Goal: Task Accomplishment & Management: Manage account settings

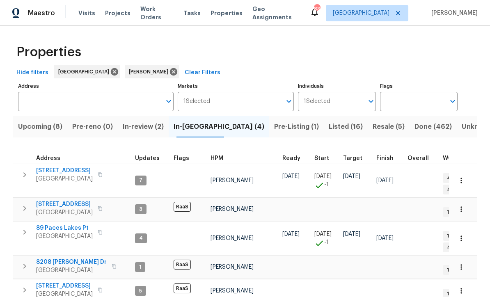
scroll to position [9, 0]
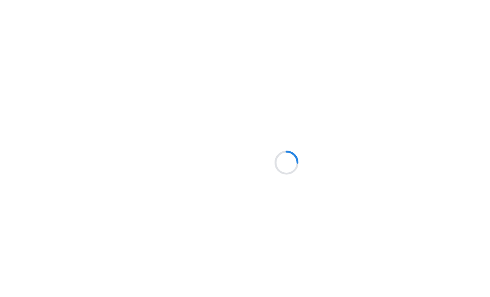
scroll to position [9, 0]
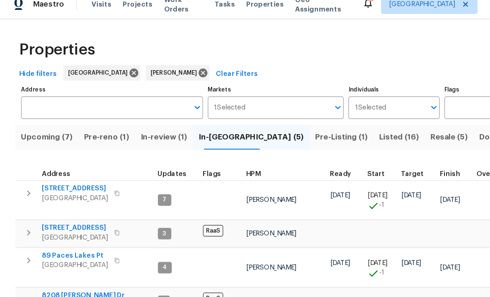
click at [94, 121] on span "Pre-reno (1)" at bounding box center [91, 126] width 39 height 11
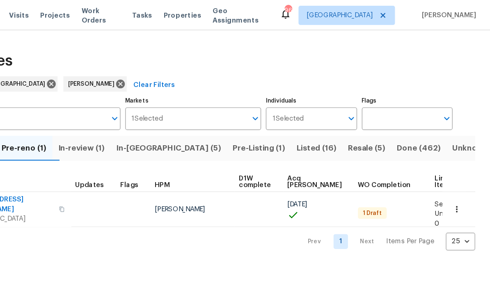
click at [460, 176] on icon "button" at bounding box center [460, 178] width 1 height 5
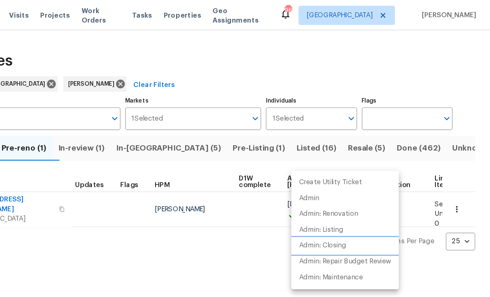
click at [320, 215] on li "Admin: Closing" at bounding box center [366, 210] width 92 height 14
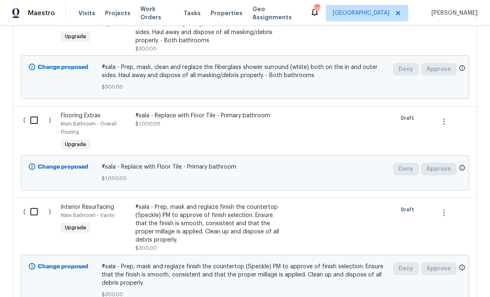
scroll to position [577, 0]
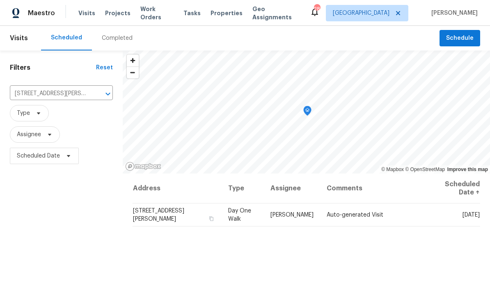
click at [96, 96] on icon "Clear" at bounding box center [97, 94] width 8 height 8
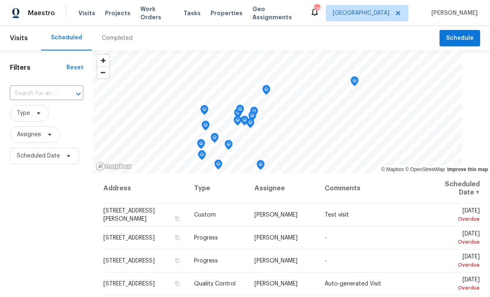
click at [30, 92] on input "text" at bounding box center [35, 93] width 50 height 13
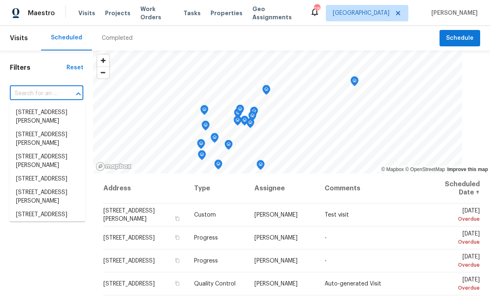
paste input "339 Warrenton Dr, Douglasville, GA 30134"
type input "339 Warrenton Dr, Douglasville, GA 30134"
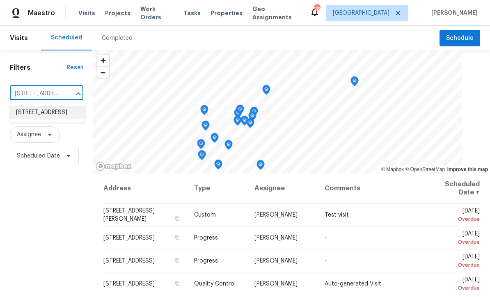
click at [31, 114] on li "339 Warrenton Dr, Douglasville, GA 30134" at bounding box center [47, 113] width 76 height 14
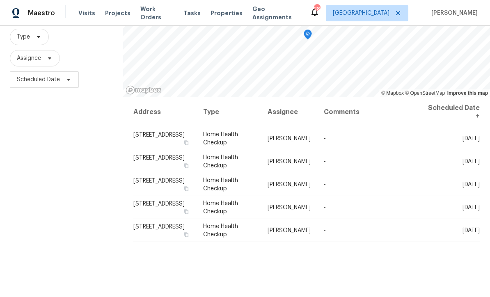
scroll to position [81, 0]
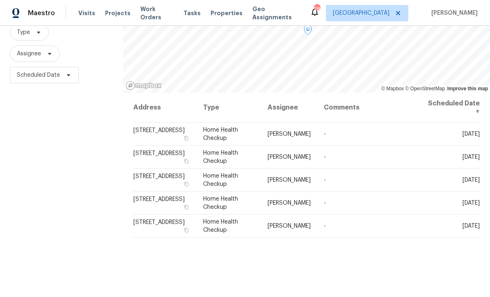
click at [0, 0] on icon at bounding box center [0, 0] width 0 height 0
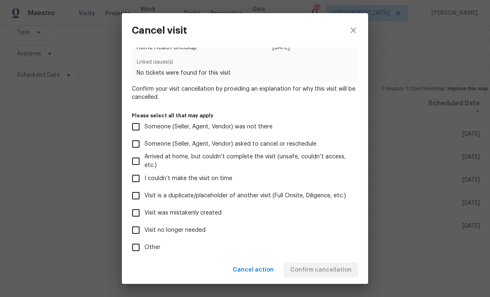
scroll to position [26, 0]
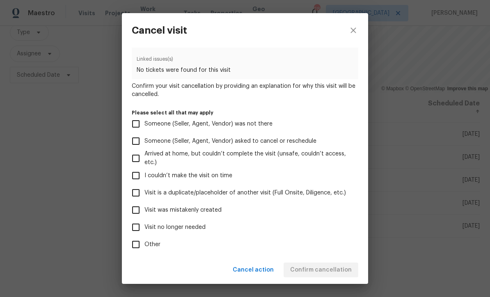
click at [135, 214] on input "Visit was mistakenly created" at bounding box center [135, 209] width 17 height 17
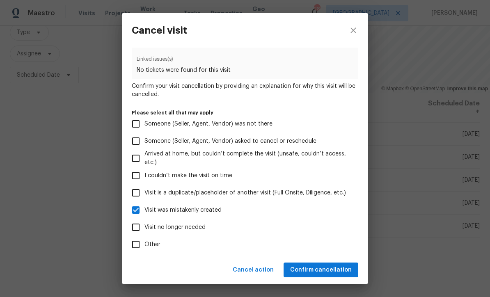
click at [134, 217] on input "Visit was mistakenly created" at bounding box center [135, 209] width 17 height 17
checkbox input "false"
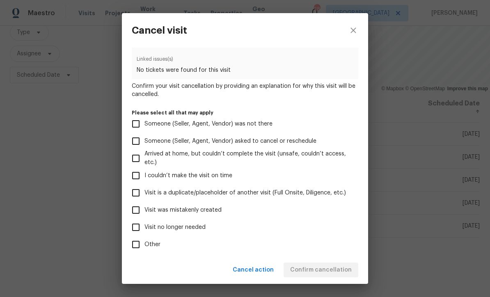
click at [136, 229] on input "Visit no longer needed" at bounding box center [135, 227] width 17 height 17
click at [134, 231] on input "Visit no longer needed" at bounding box center [135, 227] width 17 height 17
checkbox input "false"
click at [135, 213] on input "Visit was mistakenly created" at bounding box center [135, 209] width 17 height 17
checkbox input "true"
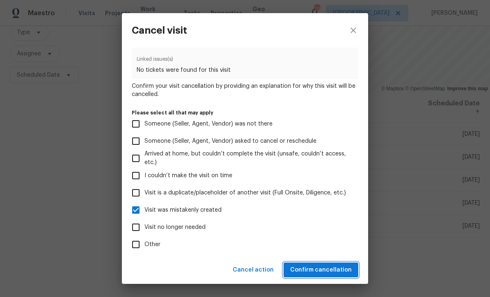
click at [326, 270] on span "Confirm cancellation" at bounding box center [321, 270] width 62 height 10
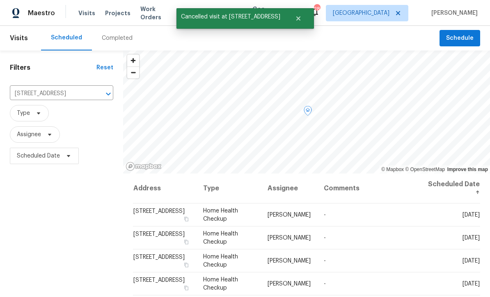
click at [0, 0] on icon at bounding box center [0, 0] width 0 height 0
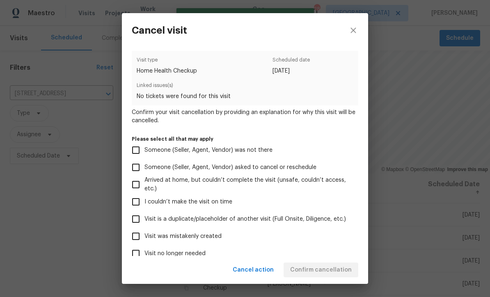
click at [137, 234] on input "Visit was mistakenly created" at bounding box center [135, 236] width 17 height 17
checkbox input "true"
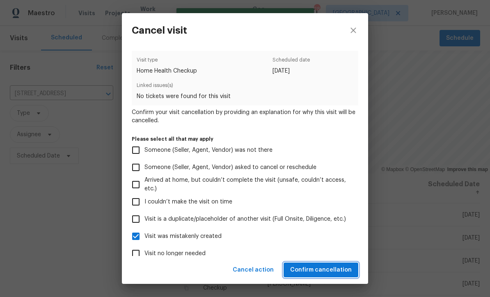
click at [323, 271] on span "Confirm cancellation" at bounding box center [321, 270] width 62 height 10
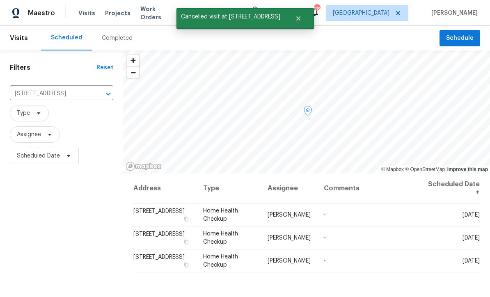
click at [0, 0] on icon at bounding box center [0, 0] width 0 height 0
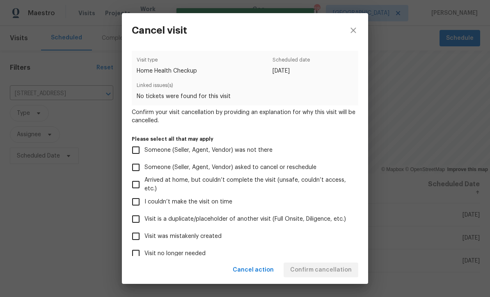
click at [135, 235] on input "Visit was mistakenly created" at bounding box center [135, 236] width 17 height 17
checkbox input "true"
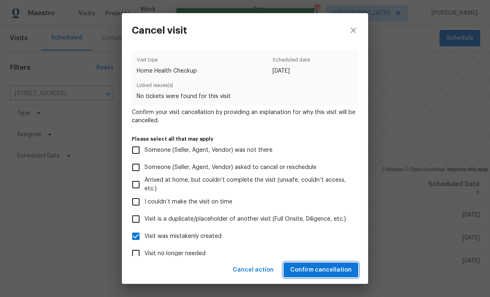
click at [308, 267] on span "Confirm cancellation" at bounding box center [321, 270] width 62 height 10
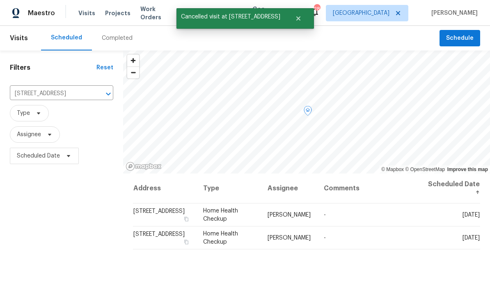
click at [0, 0] on icon at bounding box center [0, 0] width 0 height 0
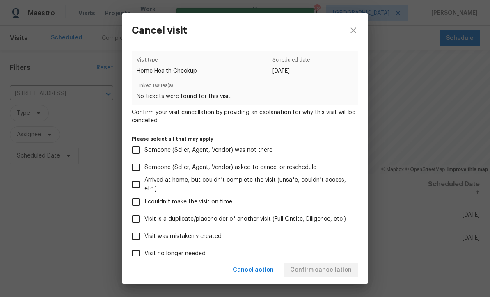
click at [135, 237] on input "Visit was mistakenly created" at bounding box center [135, 236] width 17 height 17
checkbox input "true"
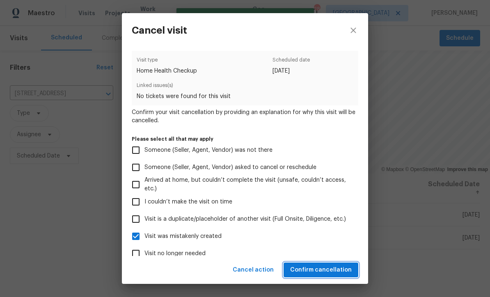
click at [314, 267] on span "Confirm cancellation" at bounding box center [321, 270] width 62 height 10
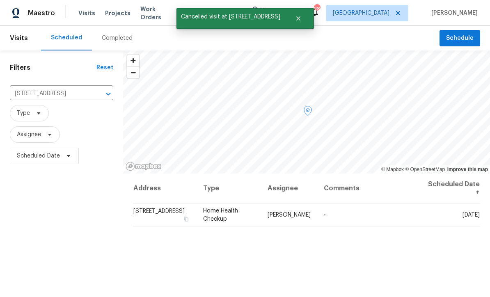
click at [0, 0] on icon at bounding box center [0, 0] width 0 height 0
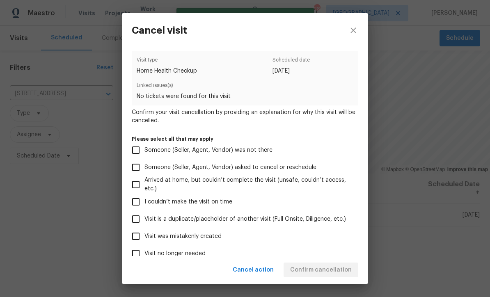
click at [132, 234] on input "Visit was mistakenly created" at bounding box center [135, 236] width 17 height 17
checkbox input "true"
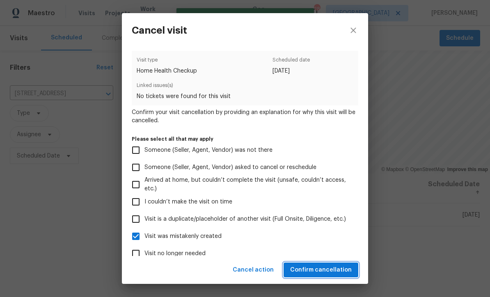
click at [314, 269] on span "Confirm cancellation" at bounding box center [321, 270] width 62 height 10
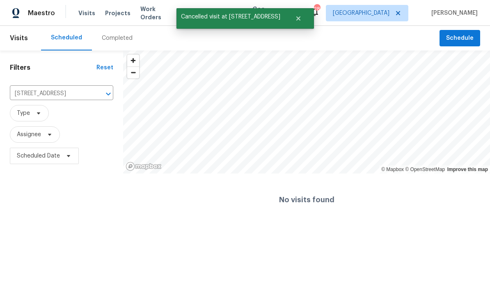
click at [97, 95] on icon "Clear" at bounding box center [97, 93] width 5 height 5
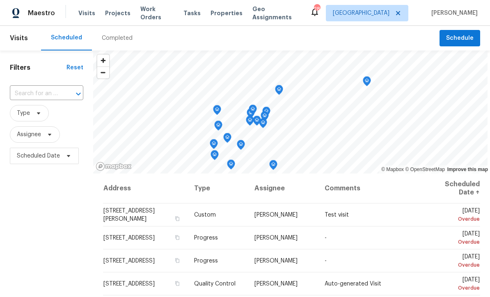
click at [33, 93] on input "text" at bounding box center [35, 93] width 50 height 13
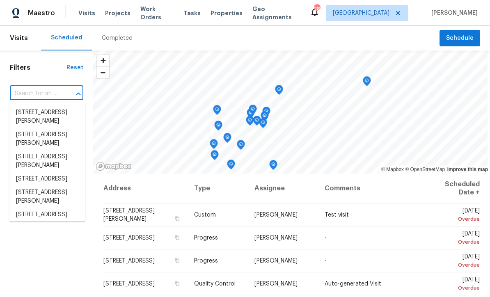
click at [33, 94] on input "text" at bounding box center [35, 93] width 50 height 13
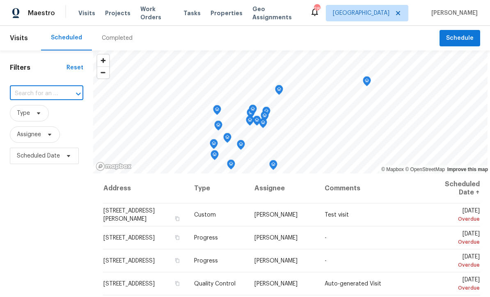
paste input "17 Cedars Glen Pl, Villa Rica, GA 30180"
type input "17 Cedars Glen Pl, Villa Rica, GA 30180"
click at [31, 113] on li "17 Cedars Glen Pl, Villa Rica, GA 30180" at bounding box center [47, 117] width 76 height 22
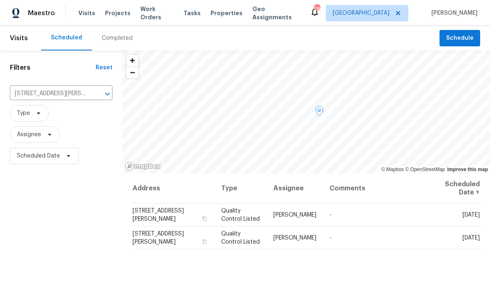
click at [0, 0] on icon at bounding box center [0, 0] width 0 height 0
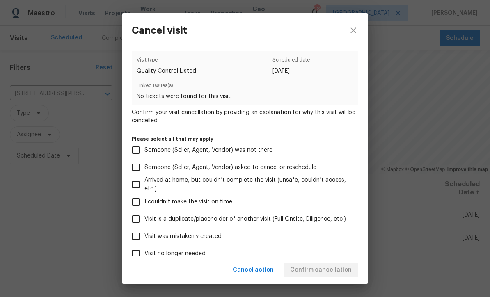
click at [137, 238] on input "Visit was mistakenly created" at bounding box center [135, 236] width 17 height 17
checkbox input "true"
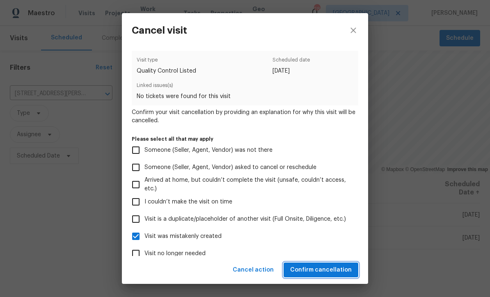
click at [322, 269] on span "Confirm cancellation" at bounding box center [321, 270] width 62 height 10
